Goal: Navigation & Orientation: Find specific page/section

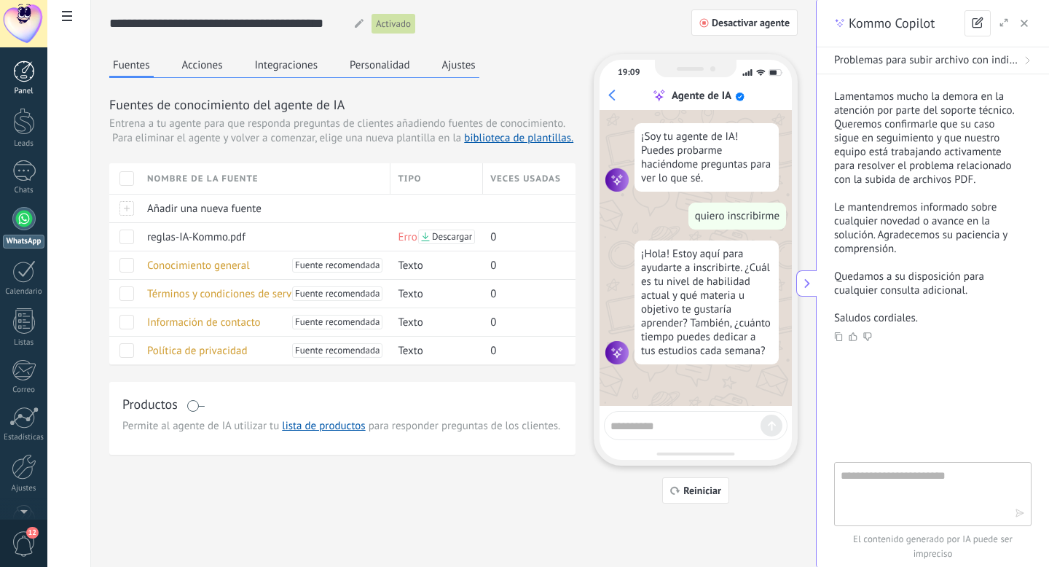
click at [21, 78] on div at bounding box center [24, 71] width 22 height 22
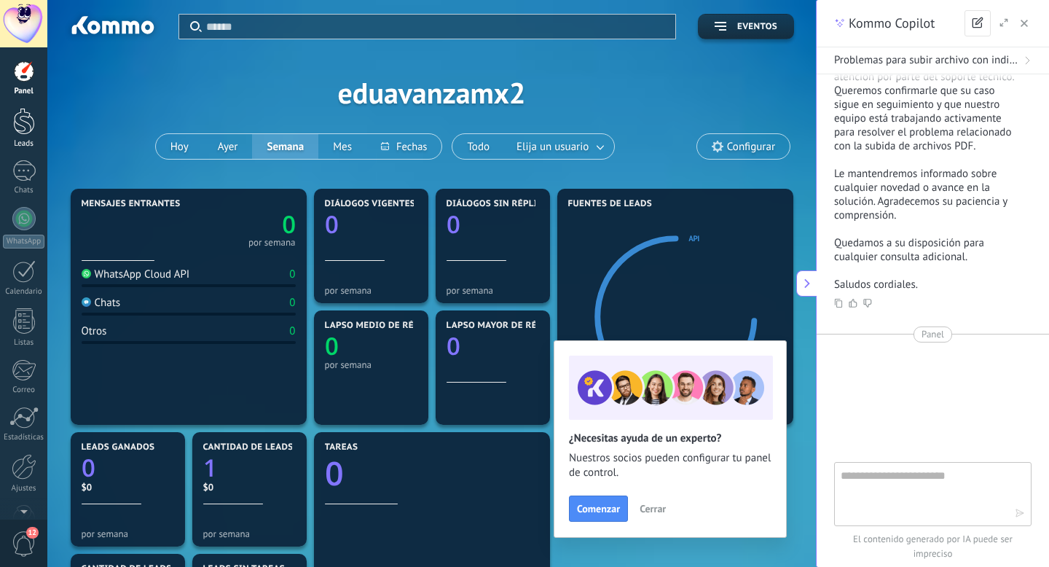
click at [27, 117] on div at bounding box center [24, 121] width 22 height 27
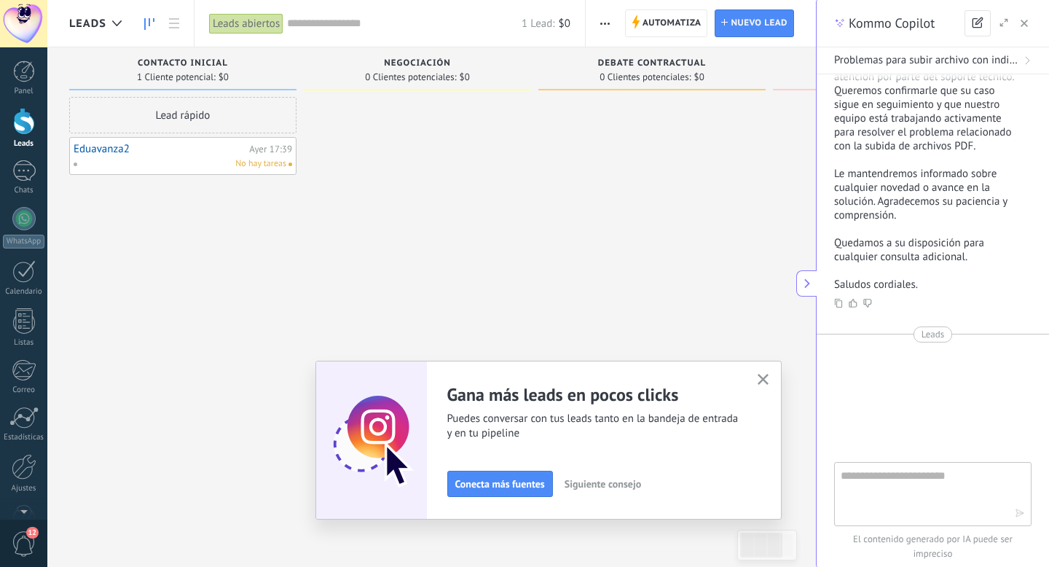
click at [167, 79] on span "1 Cliente potencial:" at bounding box center [176, 77] width 79 height 9
click at [760, 378] on icon "button" at bounding box center [763, 379] width 11 height 11
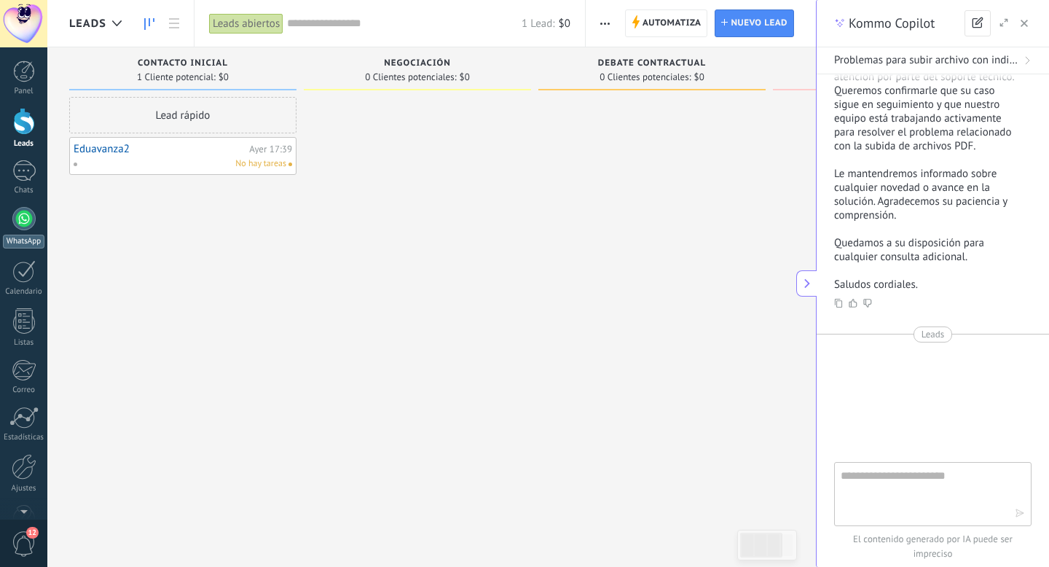
click at [24, 208] on div at bounding box center [23, 218] width 23 height 23
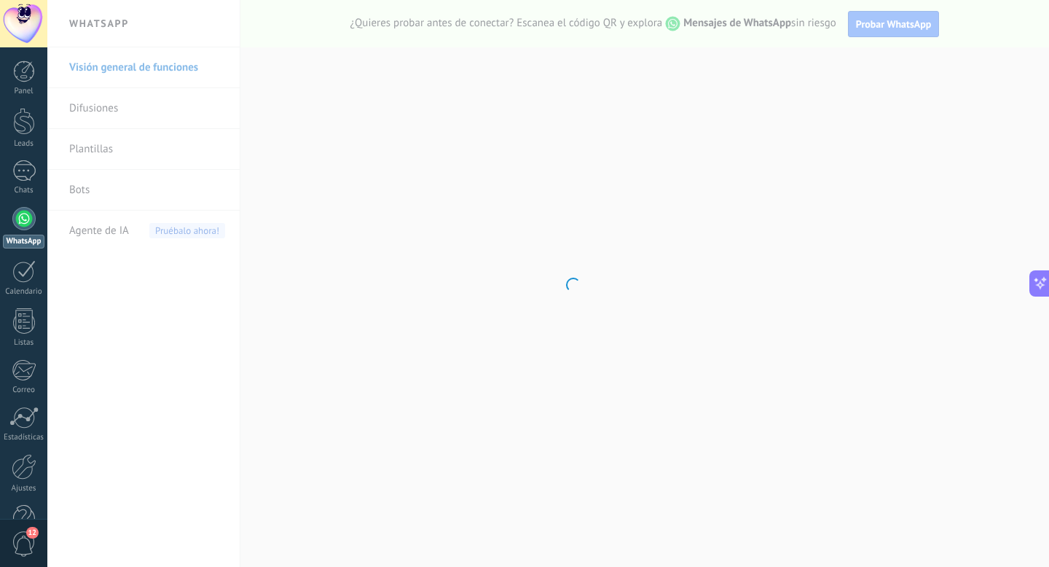
scroll to position [2034, 0]
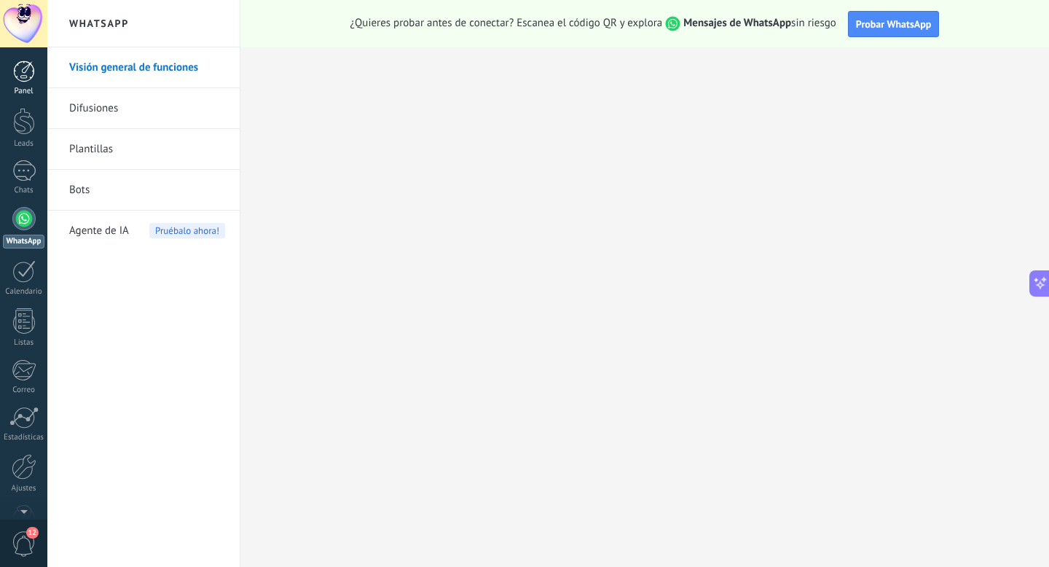
click at [21, 70] on div at bounding box center [24, 71] width 22 height 22
